Goal: Task Accomplishment & Management: Manage account settings

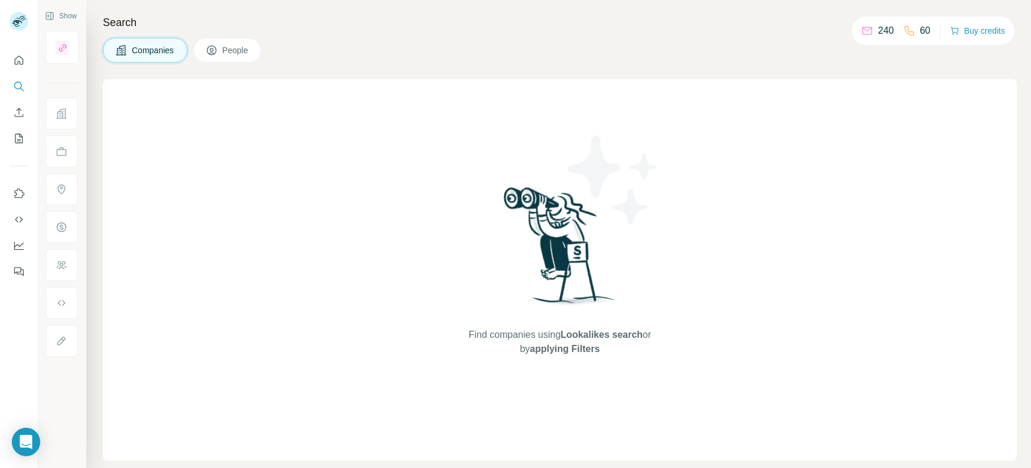
click at [986, 133] on div "Find companies using Lookalikes search or by applying Filters" at bounding box center [560, 269] width 914 height 381
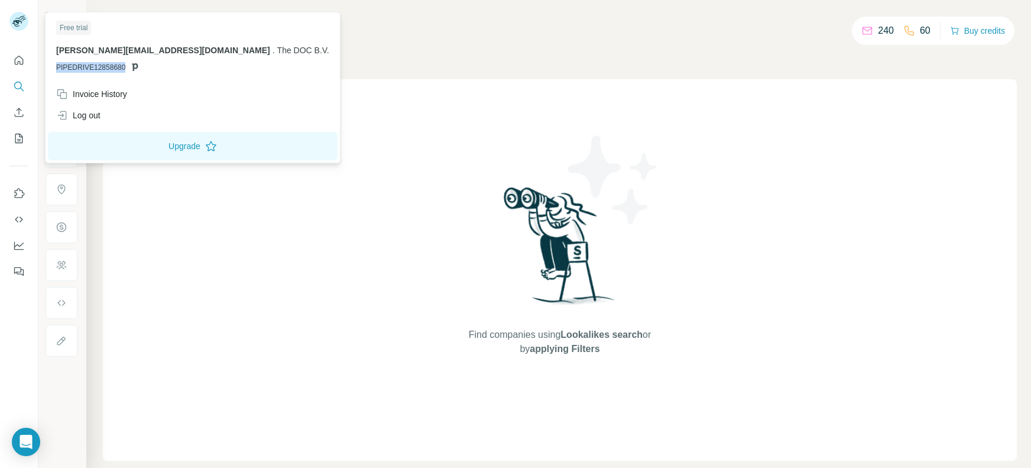
drag, startPoint x: 125, startPoint y: 68, endPoint x: 54, endPoint y: 71, distance: 71.6
click at [54, 71] on div "Free trial [PERSON_NAME][EMAIL_ADDRESS][DOMAIN_NAME] . The DOC B.V. PIPEDRIVE12…" at bounding box center [193, 49] width 290 height 69
copy span "PIPEDRIVE12858680"
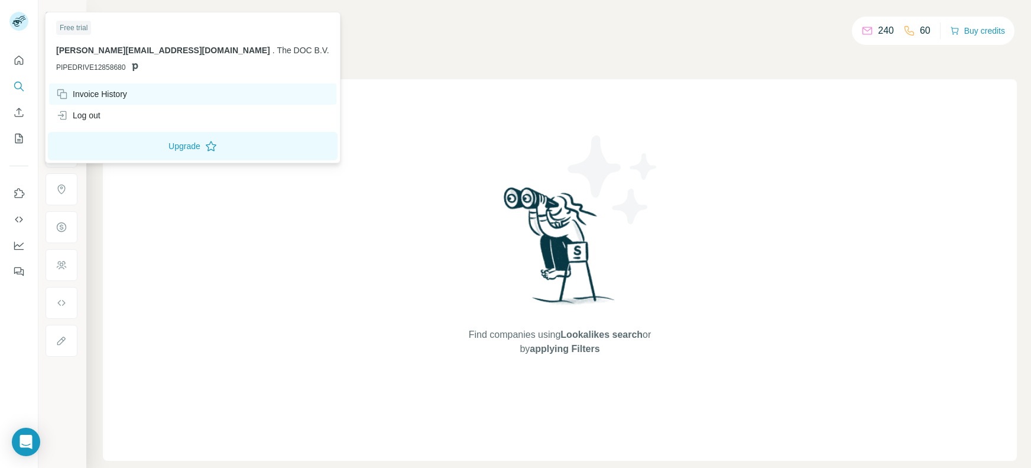
click at [95, 94] on div "Invoice History" at bounding box center [91, 94] width 71 height 12
click at [88, 92] on div "Invoice History" at bounding box center [91, 94] width 71 height 12
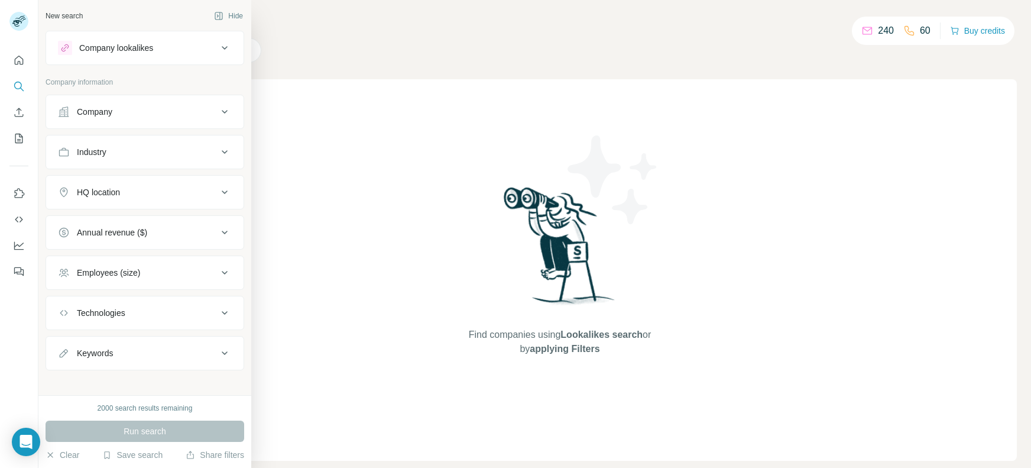
click at [81, 112] on div "Company" at bounding box center [94, 112] width 35 height 12
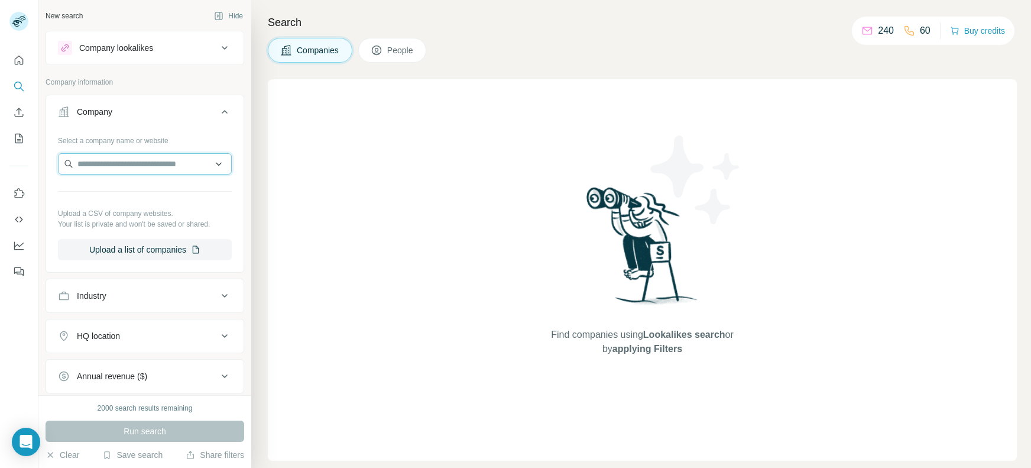
click at [132, 162] on input "text" at bounding box center [145, 163] width 174 height 21
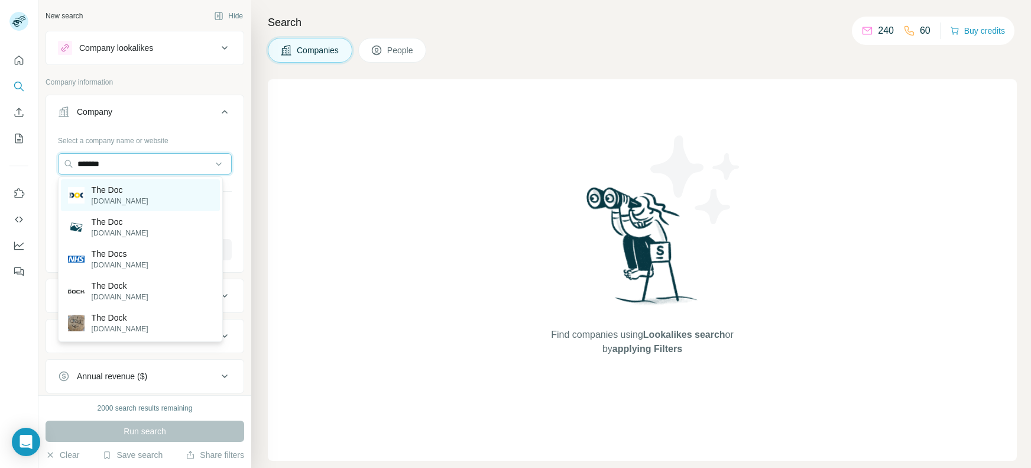
type input "*******"
click at [90, 203] on div "The Doc [DOMAIN_NAME]" at bounding box center [108, 195] width 80 height 22
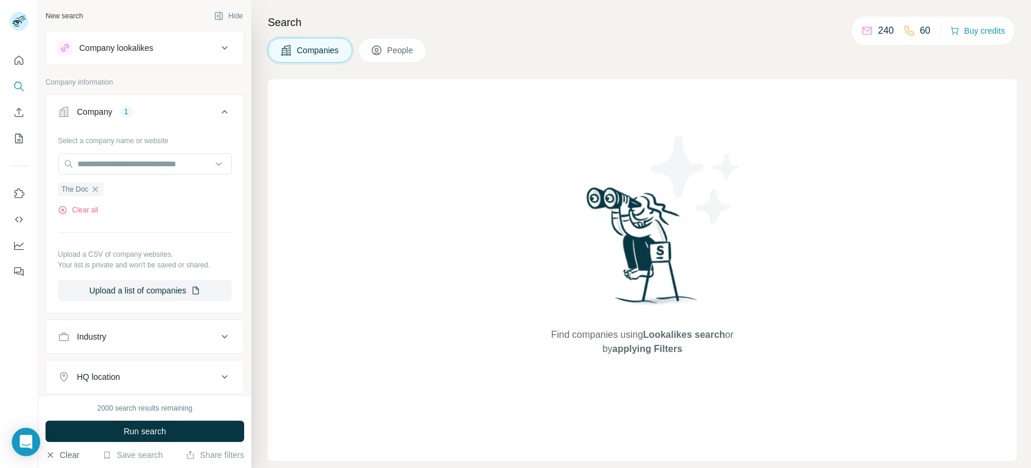
click at [57, 456] on button "Clear" at bounding box center [63, 455] width 34 height 12
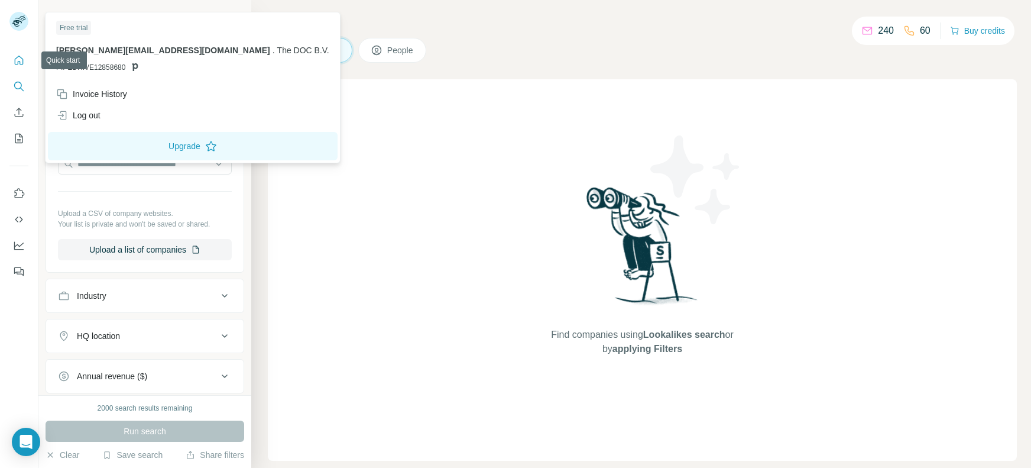
click at [26, 61] on button "Quick start" at bounding box center [18, 60] width 19 height 21
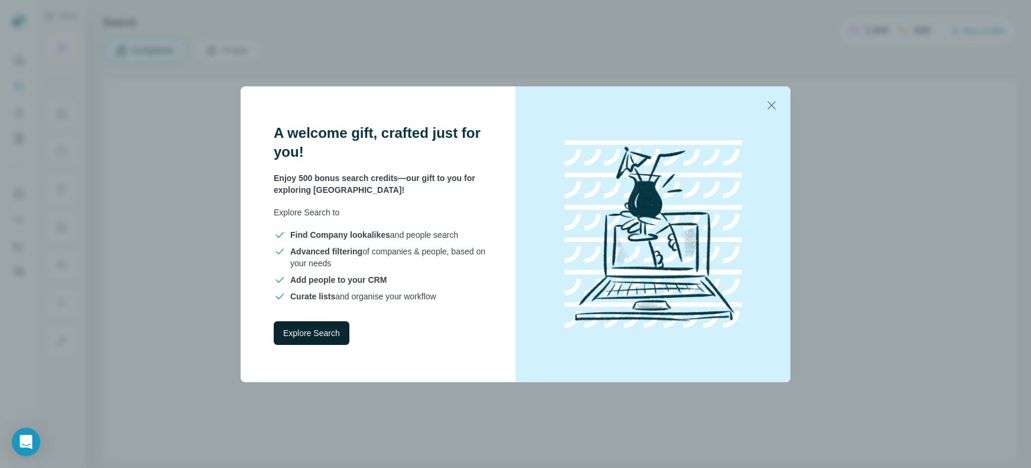
click at [321, 329] on span "Explore Search" at bounding box center [311, 333] width 57 height 12
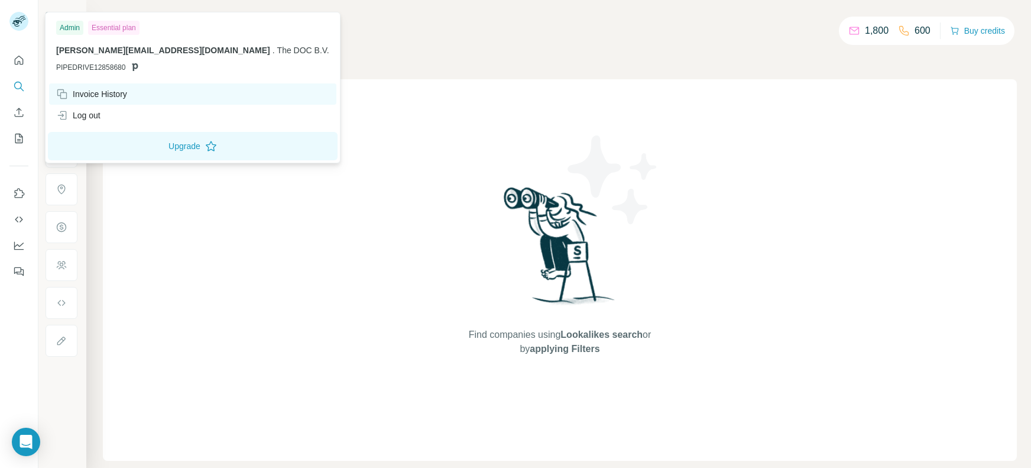
click at [95, 90] on div "Invoice History" at bounding box center [91, 94] width 71 height 12
drag, startPoint x: 73, startPoint y: 23, endPoint x: 119, endPoint y: 25, distance: 45.6
click at [119, 25] on div "Admin Essential plan" at bounding box center [192, 28] width 273 height 14
click at [119, 25] on div "Essential plan" at bounding box center [113, 28] width 51 height 14
click at [92, 67] on span "PIPEDRIVE12858680" at bounding box center [90, 67] width 69 height 11
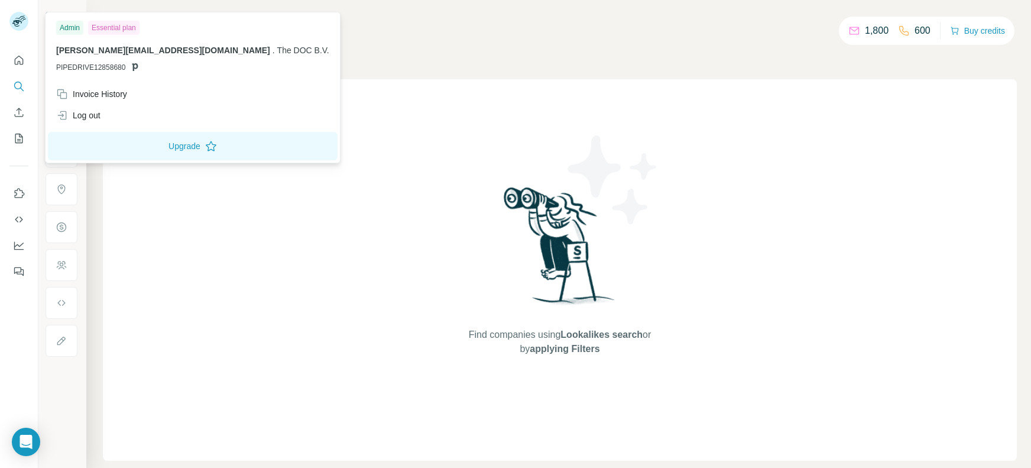
click at [111, 70] on span "PIPEDRIVE12858680" at bounding box center [90, 67] width 69 height 11
click at [83, 96] on div "Invoice History" at bounding box center [91, 94] width 71 height 12
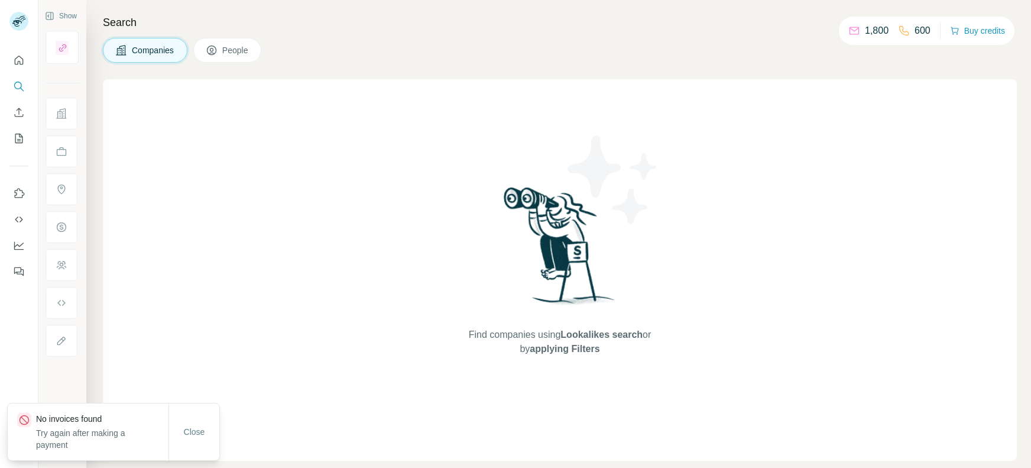
click at [158, 198] on div "Find companies using Lookalikes search or by applying Filters" at bounding box center [560, 269] width 914 height 381
click at [227, 54] on span "People" at bounding box center [235, 50] width 27 height 12
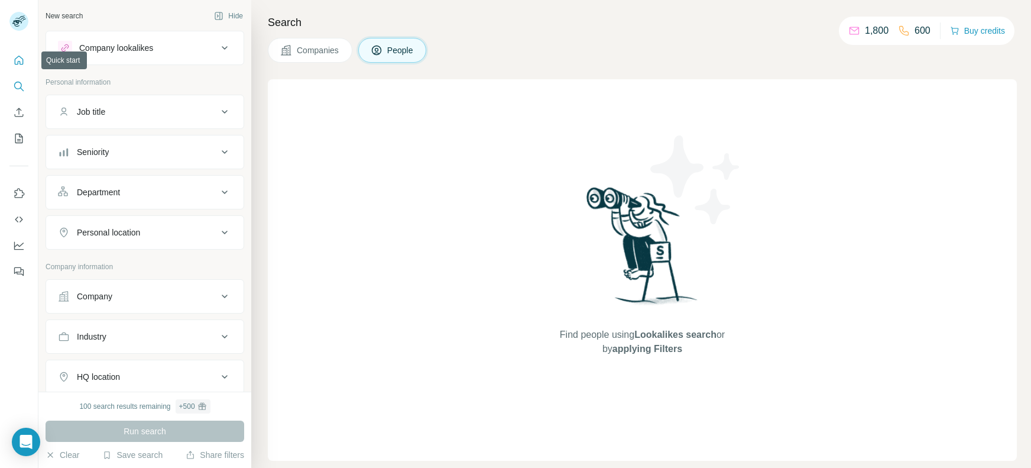
click at [24, 61] on icon "Quick start" at bounding box center [19, 60] width 12 height 12
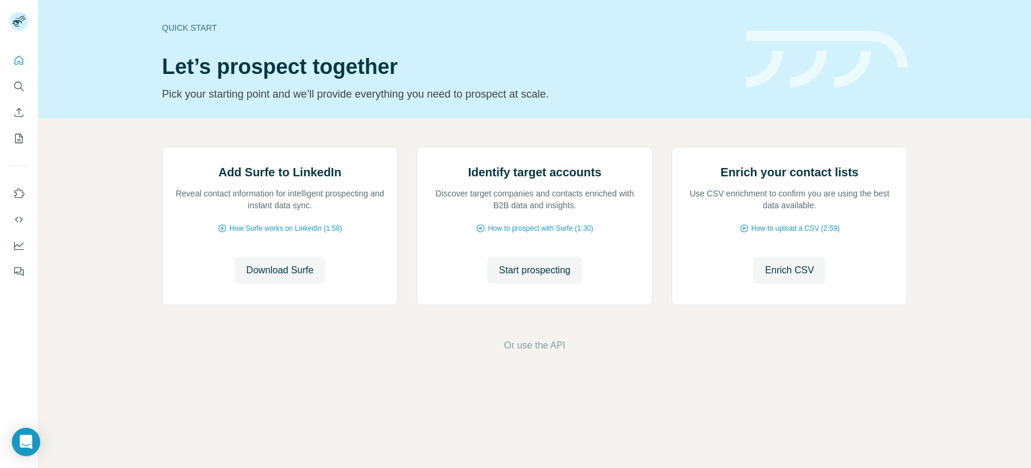
scroll to position [43, 0]
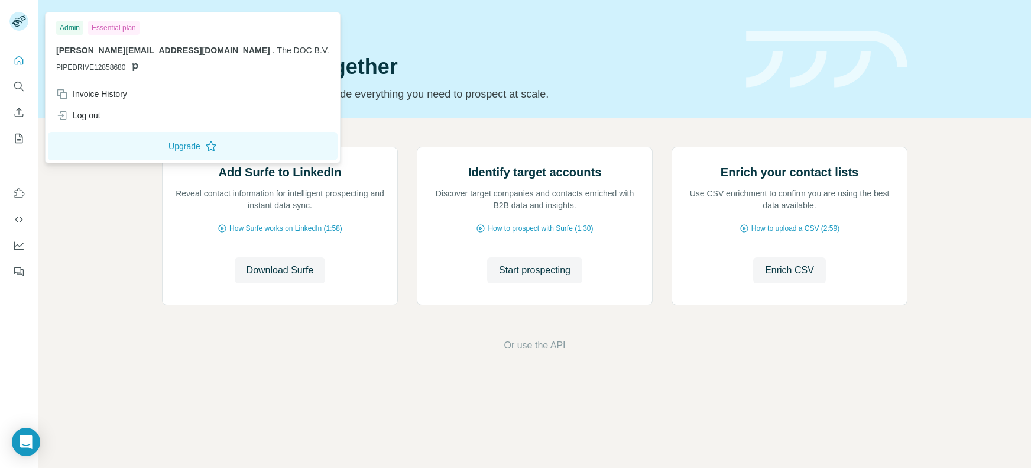
click at [21, 20] on rect at bounding box center [18, 21] width 19 height 19
